Goal: Task Accomplishment & Management: Complete application form

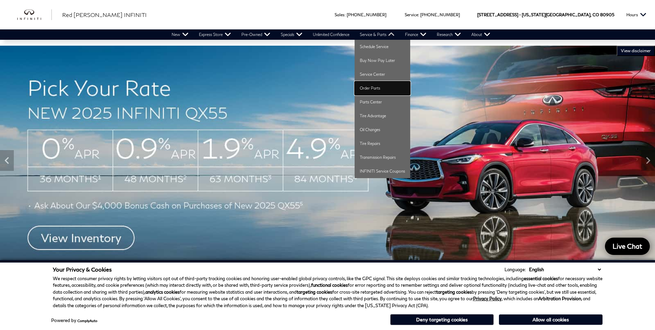
click at [370, 86] on link "Order Parts" at bounding box center [383, 88] width 56 height 14
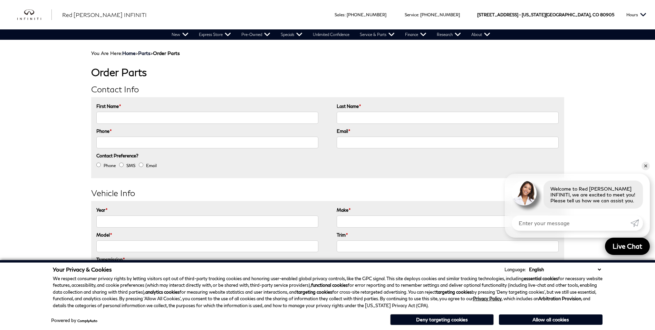
click at [118, 117] on input "First Name *" at bounding box center [207, 118] width 222 height 12
type input "Cesar"
type input "Talain"
click at [178, 145] on input "Phone *" at bounding box center [207, 142] width 222 height 12
type input "(719) 201-4166"
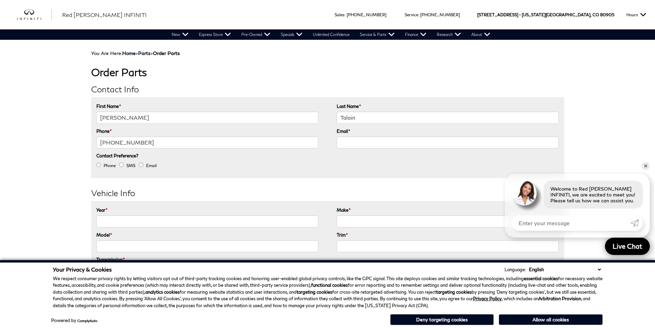
click at [362, 141] on input "Email *" at bounding box center [448, 142] width 222 height 12
type input "czart001@gmail.com"
click at [142, 165] on input "Email" at bounding box center [141, 164] width 4 height 4
radio input "true"
click at [118, 226] on input "Year *" at bounding box center [207, 221] width 222 height 12
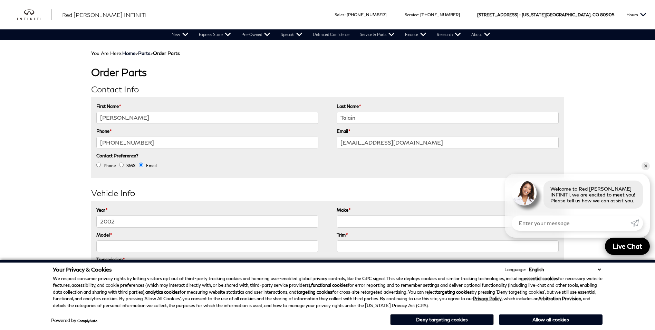
type input "2002"
click at [357, 223] on input "Make *" at bounding box center [448, 221] width 222 height 12
click at [390, 220] on input "Jaguar Xtype 2.0" at bounding box center [448, 221] width 222 height 12
type input "Jaguar"
click at [187, 243] on input "Model *" at bounding box center [207, 246] width 222 height 12
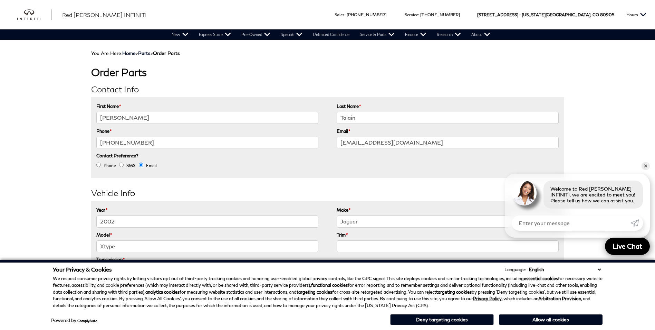
click at [364, 247] on input "Trim *" at bounding box center [448, 246] width 222 height 12
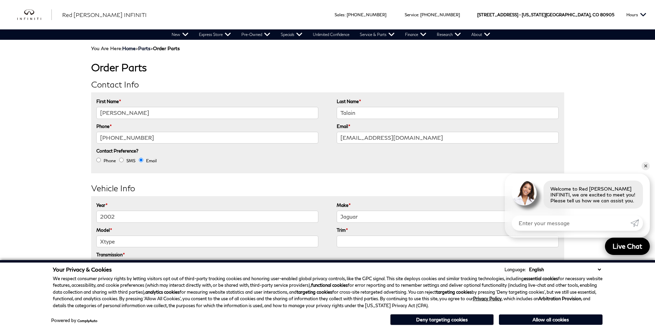
scroll to position [69, 0]
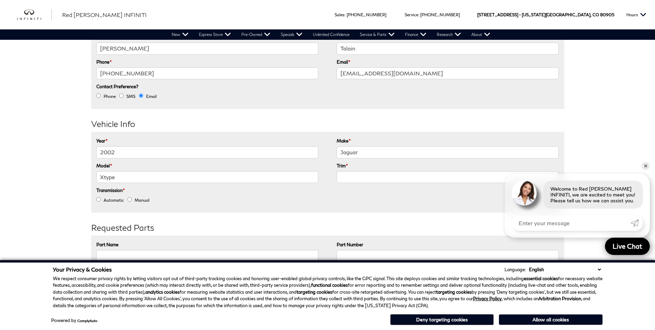
click at [133, 178] on input "Xtype" at bounding box center [207, 177] width 222 height 12
type input "Xtype 2.5"
click at [363, 178] on input "Trim *" at bounding box center [448, 177] width 222 height 12
type input "4door"
click at [131, 199] on input "Manual" at bounding box center [129, 199] width 4 height 4
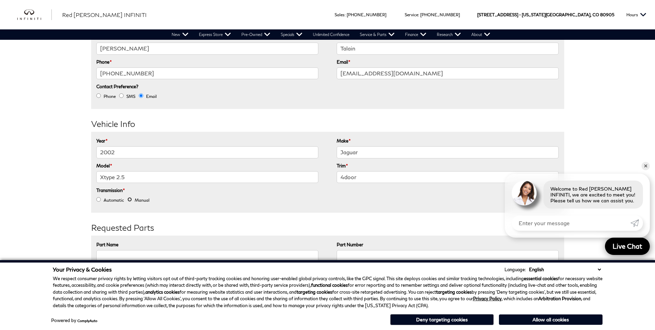
radio input "true"
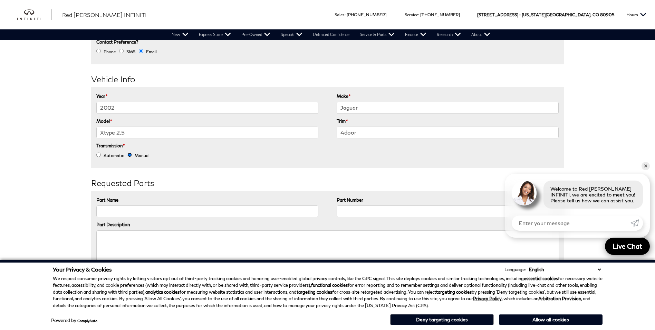
scroll to position [173, 0]
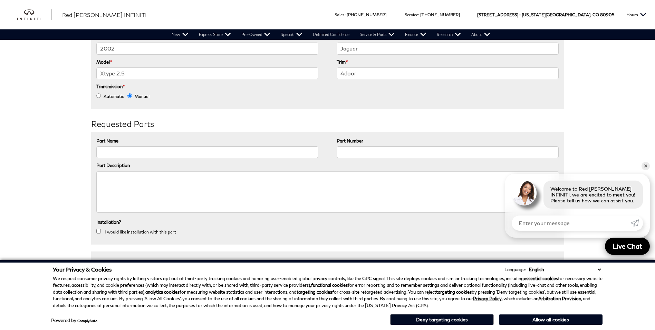
click at [111, 153] on input "Part Name" at bounding box center [207, 152] width 222 height 12
type input "bolt with grommet"
click at [110, 182] on textarea "Part Description" at bounding box center [327, 191] width 463 height 41
click at [99, 176] on textarea "Bolt with grommet to secure the intake manifold" at bounding box center [327, 191] width 463 height 41
click at [115, 178] on textarea "4 Bolt with grommet to secure the intake manifold" at bounding box center [327, 191] width 463 height 41
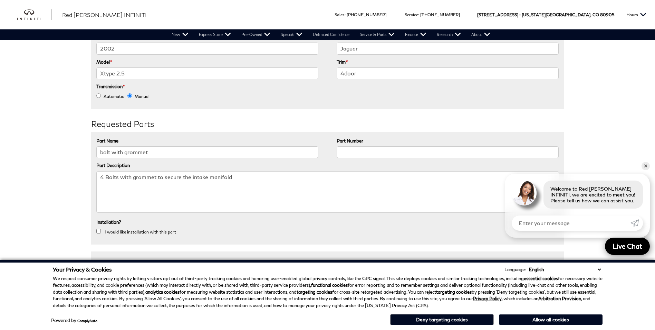
click at [232, 177] on textarea "4 Bolts with grommet to secure the intake manifold" at bounding box center [327, 191] width 463 height 41
click at [305, 169] on li "Part Description 4 Bolts with grommet to secure the intake manifold" at bounding box center [327, 189] width 463 height 56
click at [238, 178] on textarea "4 Bolts with grommet to secure the intake manifold" at bounding box center [327, 191] width 463 height 41
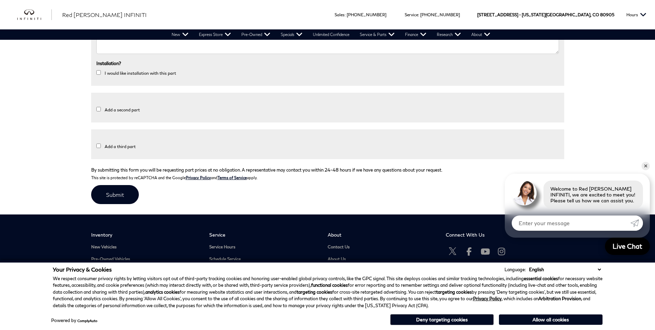
scroll to position [345, 0]
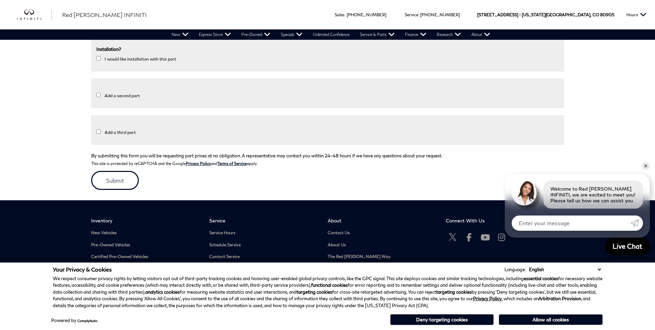
type textarea "4 Bolts with grommet to secure the intake manifold."
click at [103, 181] on input "submit" at bounding box center [115, 180] width 48 height 19
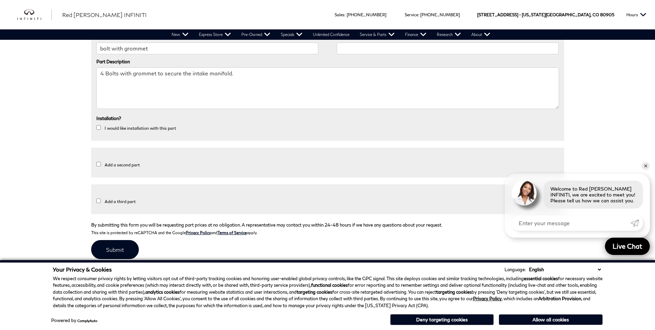
scroll to position [311, 0]
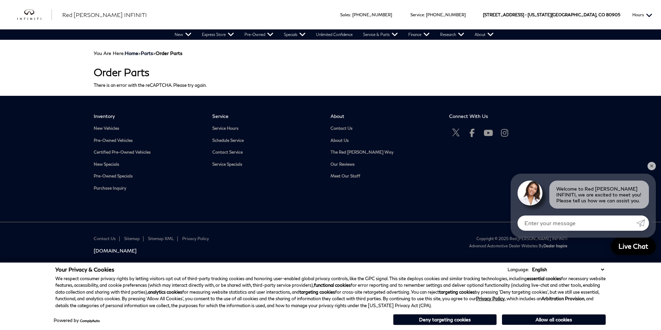
click at [646, 13] on button "Hours" at bounding box center [641, 14] width 27 height 29
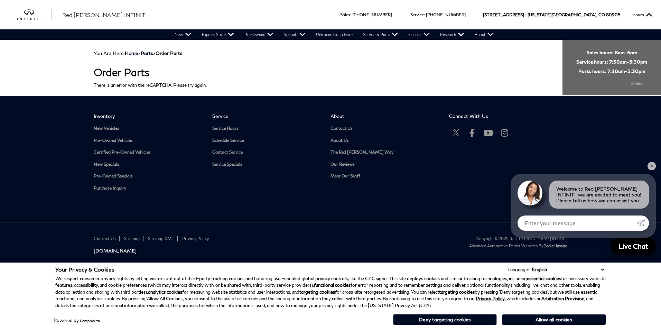
click at [635, 83] on div "close" at bounding box center [611, 81] width 71 height 14
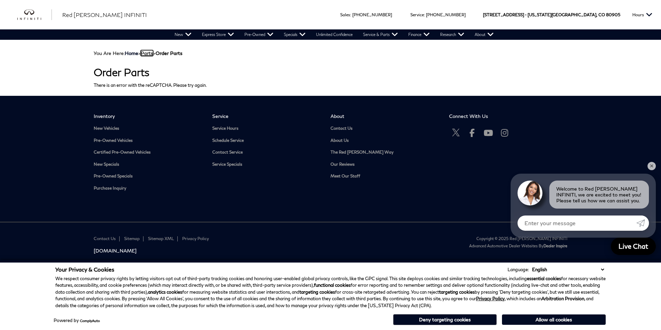
click at [149, 53] on link "Parts" at bounding box center [147, 53] width 12 height 6
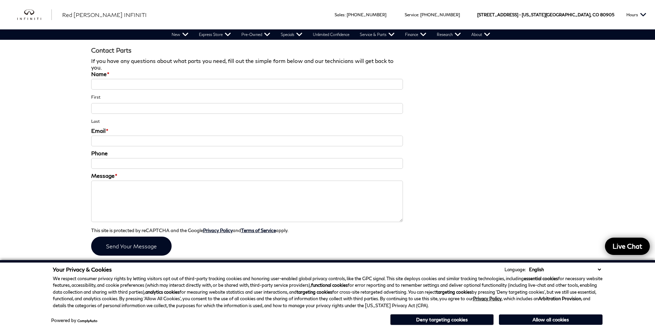
scroll to position [1002, 0]
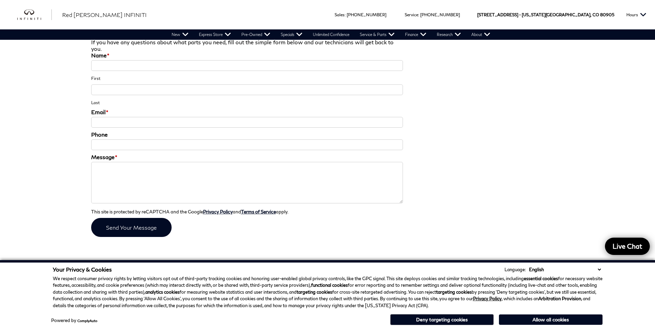
click at [542, 260] on link "Parts Specials" at bounding box center [546, 273] width 218 height 27
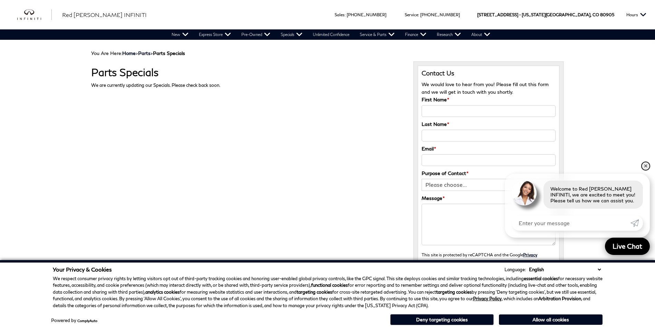
click at [646, 164] on link "✕" at bounding box center [646, 166] width 8 height 8
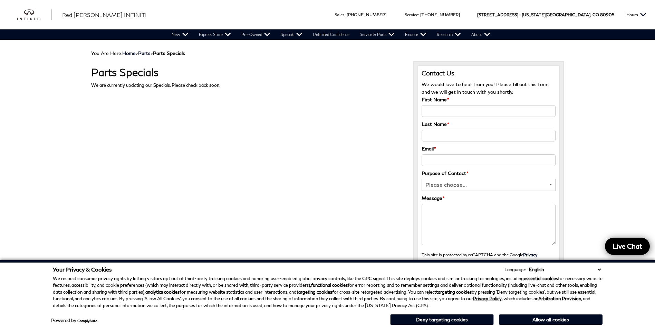
select select "General Inquiry"
click at [448, 110] on input "First Name *" at bounding box center [489, 111] width 134 height 12
type input "Cesar"
type input "Talain"
click at [440, 162] on input "Email *" at bounding box center [489, 160] width 134 height 12
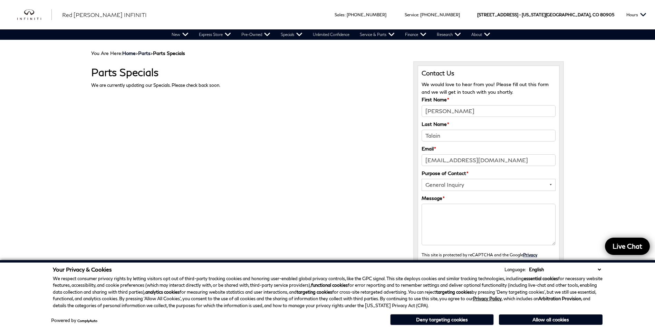
type input "czart001@gmail.com"
click at [434, 213] on textarea "Message *" at bounding box center [489, 223] width 134 height 41
click at [538, 218] on textarea "I'm looking for a bolt with grommet to secure the intake manifold in place of a…" at bounding box center [489, 223] width 134 height 41
click at [485, 233] on textarea "I'm looking for a bolt with grommet to secure the intake manifold in place of a…" at bounding box center [489, 223] width 134 height 41
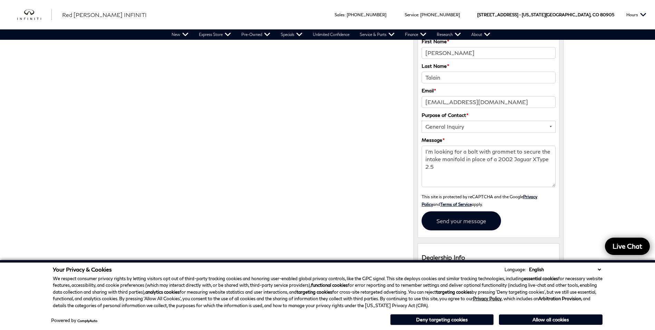
scroll to position [104, 0]
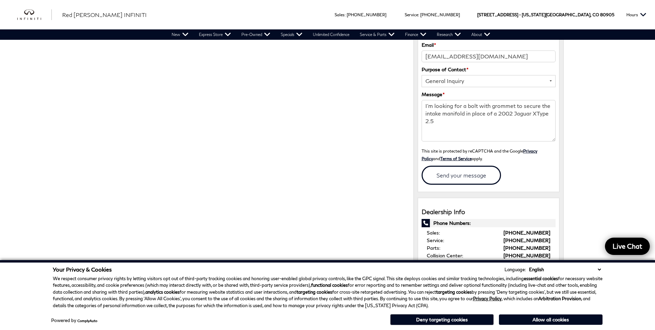
type textarea "I'm looking for a bolt with grommet to secure the intake manifold in place of a…"
click at [457, 177] on input "submit" at bounding box center [461, 174] width 79 height 19
